Goal: Information Seeking & Learning: Learn about a topic

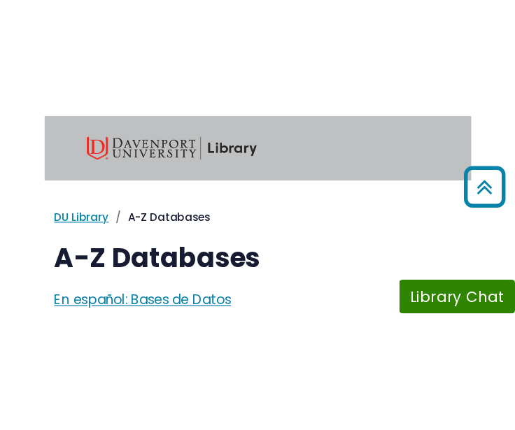
scroll to position [613, 0]
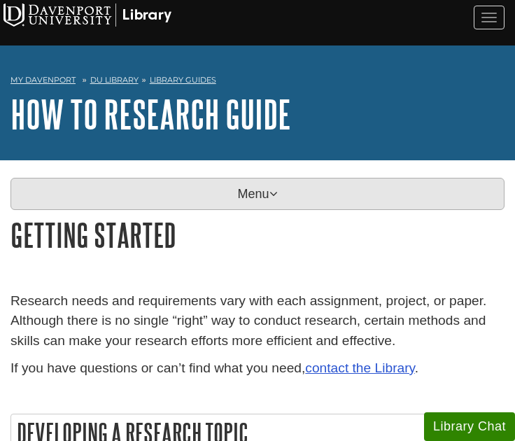
click at [239, 192] on p "Menu" at bounding box center [257, 194] width 494 height 32
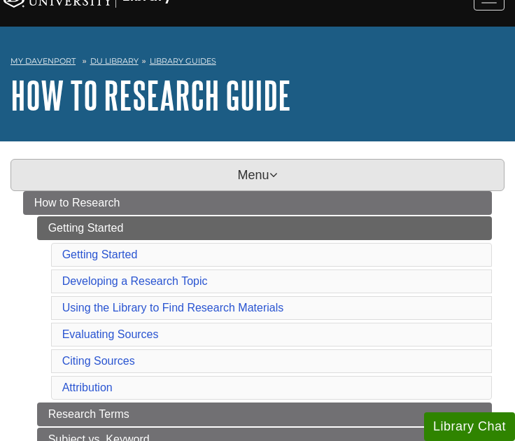
scroll to position [20, 0]
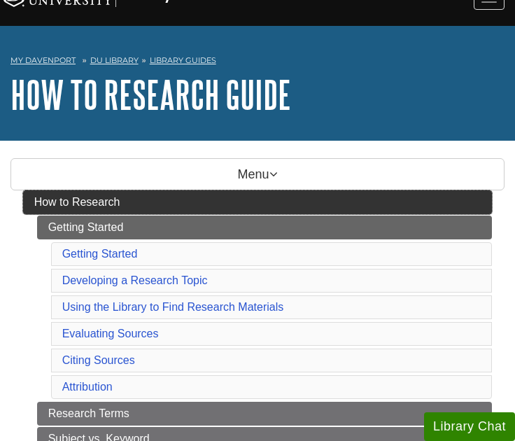
click at [217, 206] on link "How to Research" at bounding box center [257, 202] width 469 height 24
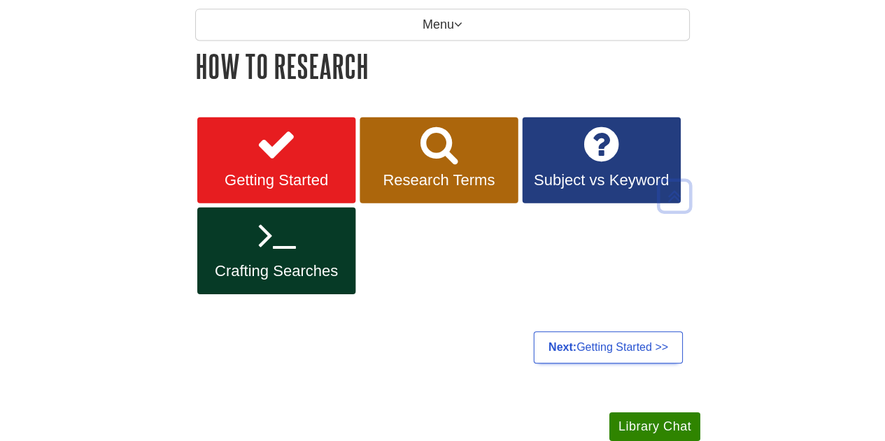
scroll to position [170, 0]
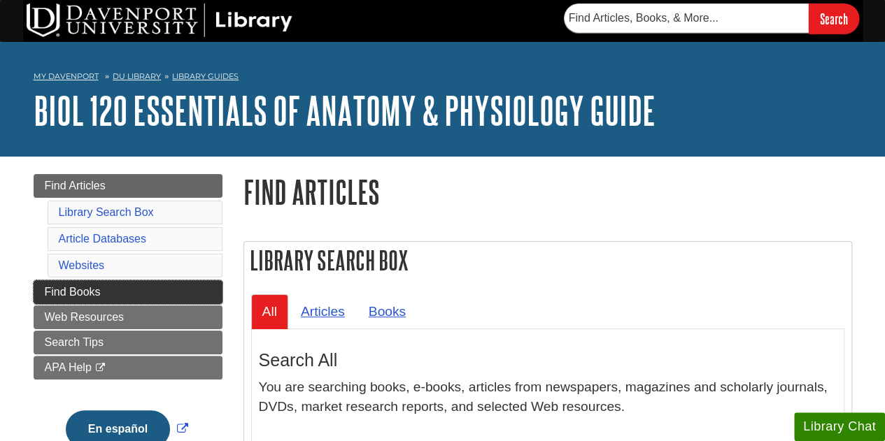
click at [158, 286] on link "Find Books" at bounding box center [128, 292] width 189 height 24
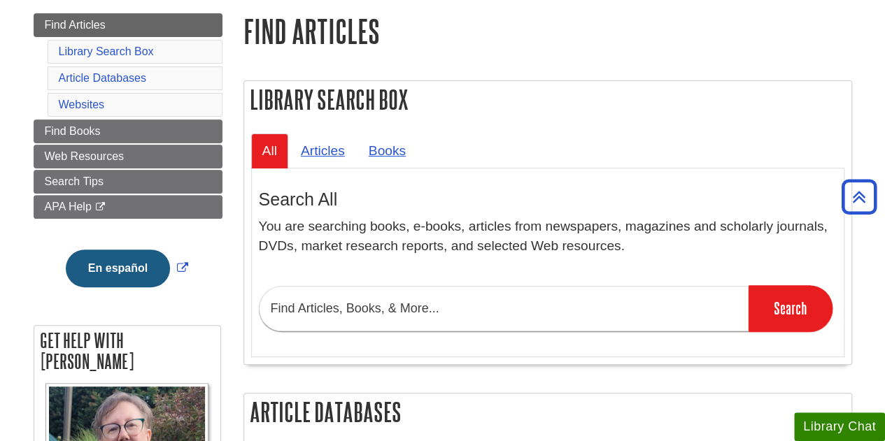
scroll to position [144, 0]
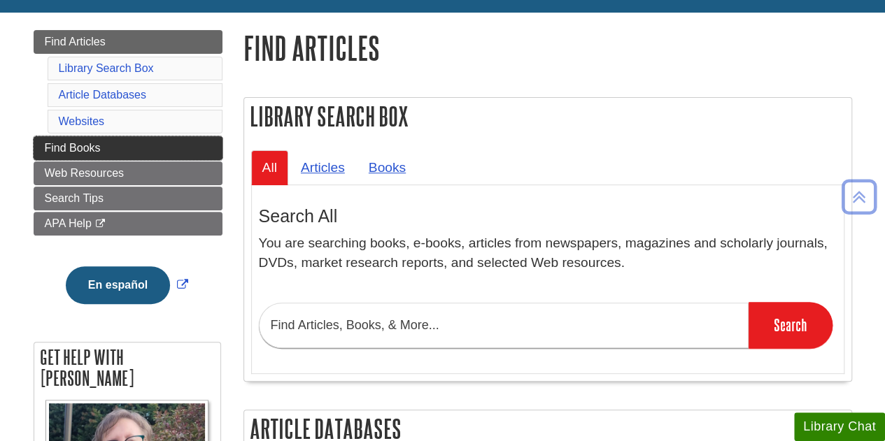
click at [176, 147] on link "Find Books" at bounding box center [128, 148] width 189 height 24
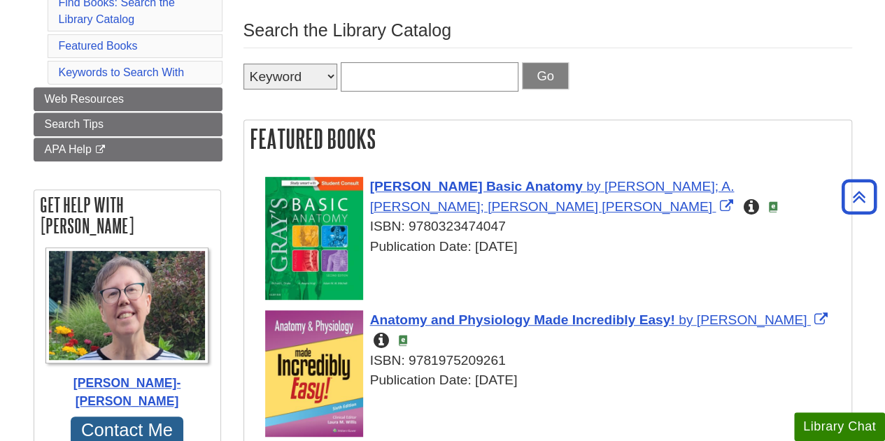
scroll to position [232, 0]
